Goal: Task Accomplishment & Management: Manage account settings

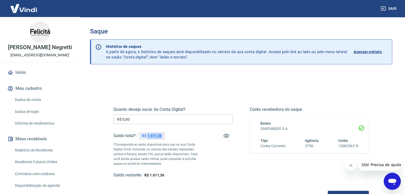
drag, startPoint x: 162, startPoint y: 137, endPoint x: 147, endPoint y: 137, distance: 14.9
click at [147, 137] on div "R$ 1.611,36" at bounding box center [152, 136] width 26 height 8
click at [229, 100] on div "Quanto deseja sacar da Conta Digital? R$ 0,00 ​ Saldo total*: R$ 1.611,36 *Corr…" at bounding box center [240, 147] width 255 height 107
click at [162, 135] on div "R$ 1.611,36" at bounding box center [152, 136] width 26 height 8
click at [160, 135] on p "R$ 1.611,36" at bounding box center [152, 136] width 20 height 6
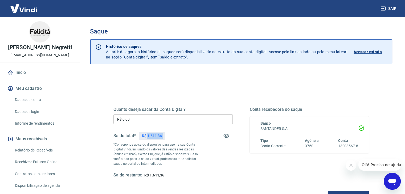
click at [160, 135] on p "R$ 1.611,36" at bounding box center [152, 136] width 20 height 6
click at [160, 137] on p "R$ 1.611,36" at bounding box center [152, 136] width 20 height 6
copy p "1.611,36"
click at [161, 121] on input "R$ 0,00" at bounding box center [172, 120] width 119 height 10
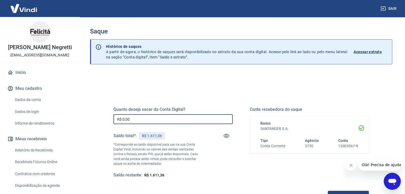
drag, startPoint x: 162, startPoint y: 119, endPoint x: 28, endPoint y: 108, distance: 135.0
click at [28, 108] on div "Sair [PERSON_NAME] Negretti [EMAIL_ADDRESS][DOMAIN_NAME] Início Meu cadastro Da…" at bounding box center [202, 97] width 405 height 194
paste input "1.611,36"
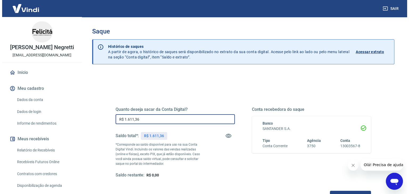
scroll to position [69, 0]
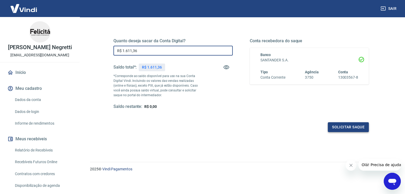
type input "R$ 1.611,36"
click at [344, 127] on button "Solicitar saque" at bounding box center [348, 128] width 41 height 10
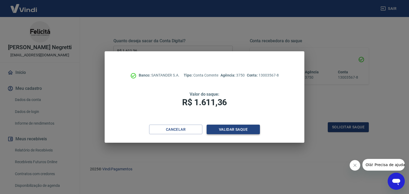
click at [223, 128] on button "Validar saque" at bounding box center [233, 130] width 53 height 10
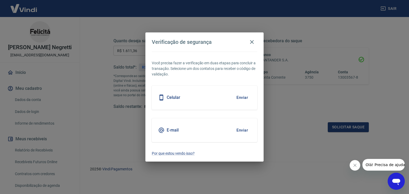
click at [241, 131] on button "Enviar" at bounding box center [242, 130] width 17 height 11
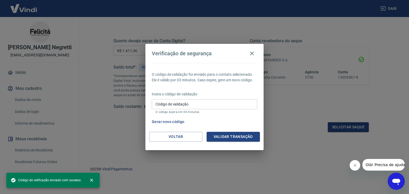
click at [226, 104] on input "Código de validação" at bounding box center [204, 104] width 105 height 10
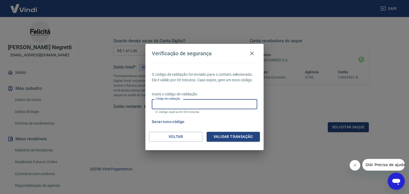
paste input "405381"
type input "405381"
click at [240, 133] on button "Validar transação" at bounding box center [233, 137] width 53 height 10
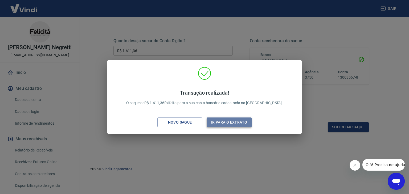
click at [225, 124] on button "Ir para o extrato" at bounding box center [229, 123] width 45 height 10
